Goal: Go to known website: Access a specific website the user already knows

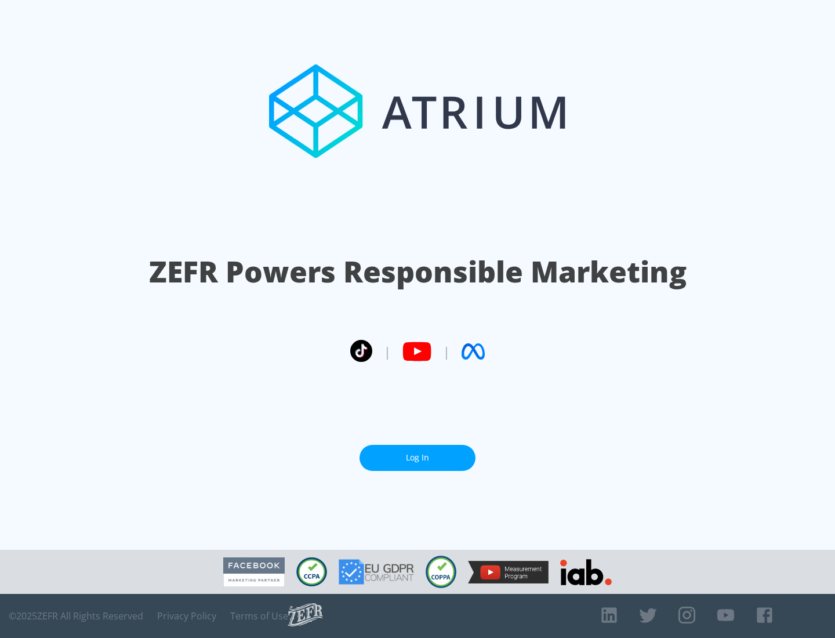
click at [417, 457] on link "Log In" at bounding box center [417, 458] width 116 height 26
